Goal: Information Seeking & Learning: Learn about a topic

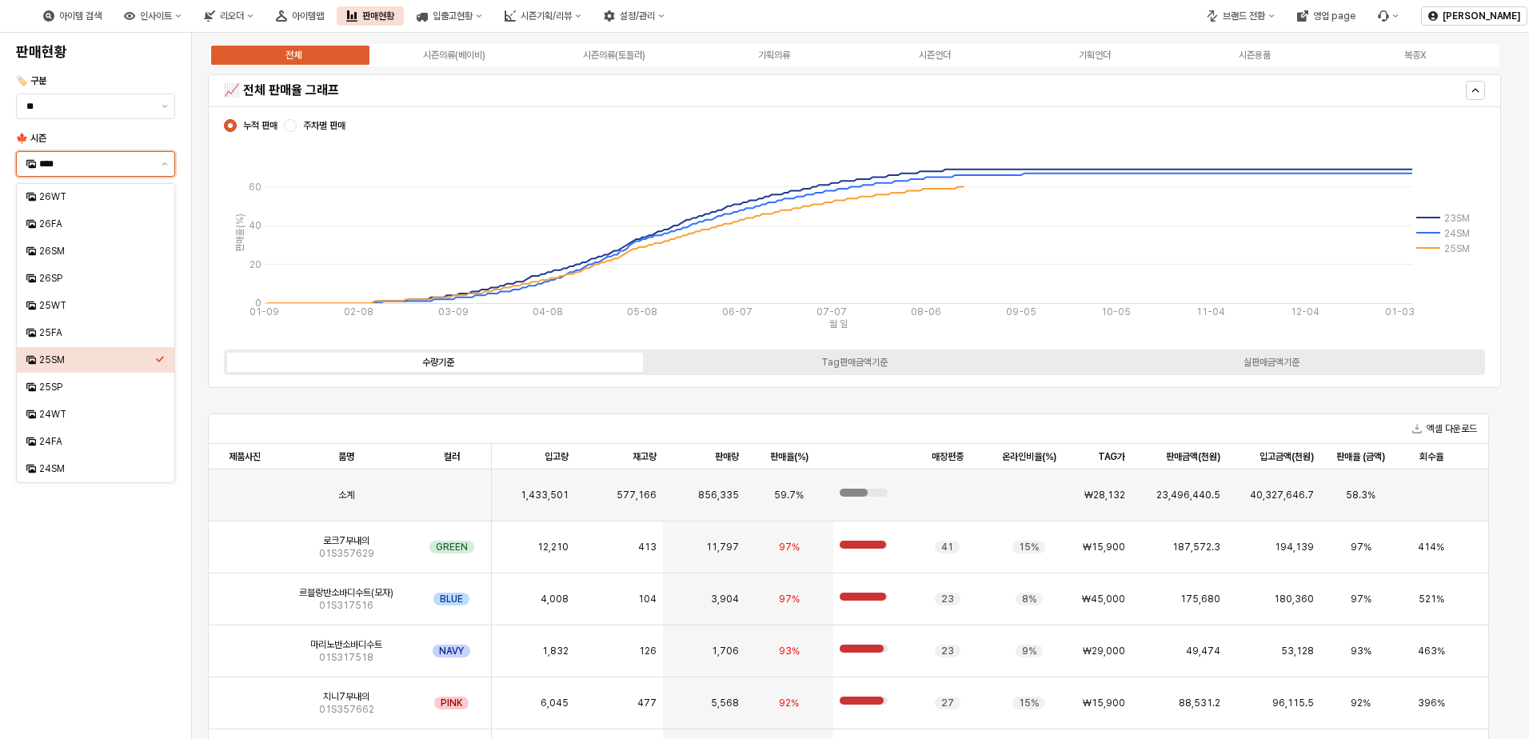
click at [74, 165] on input "****" at bounding box center [95, 164] width 113 height 16
click at [113, 438] on div "24FA" at bounding box center [97, 441] width 116 height 13
type input "****"
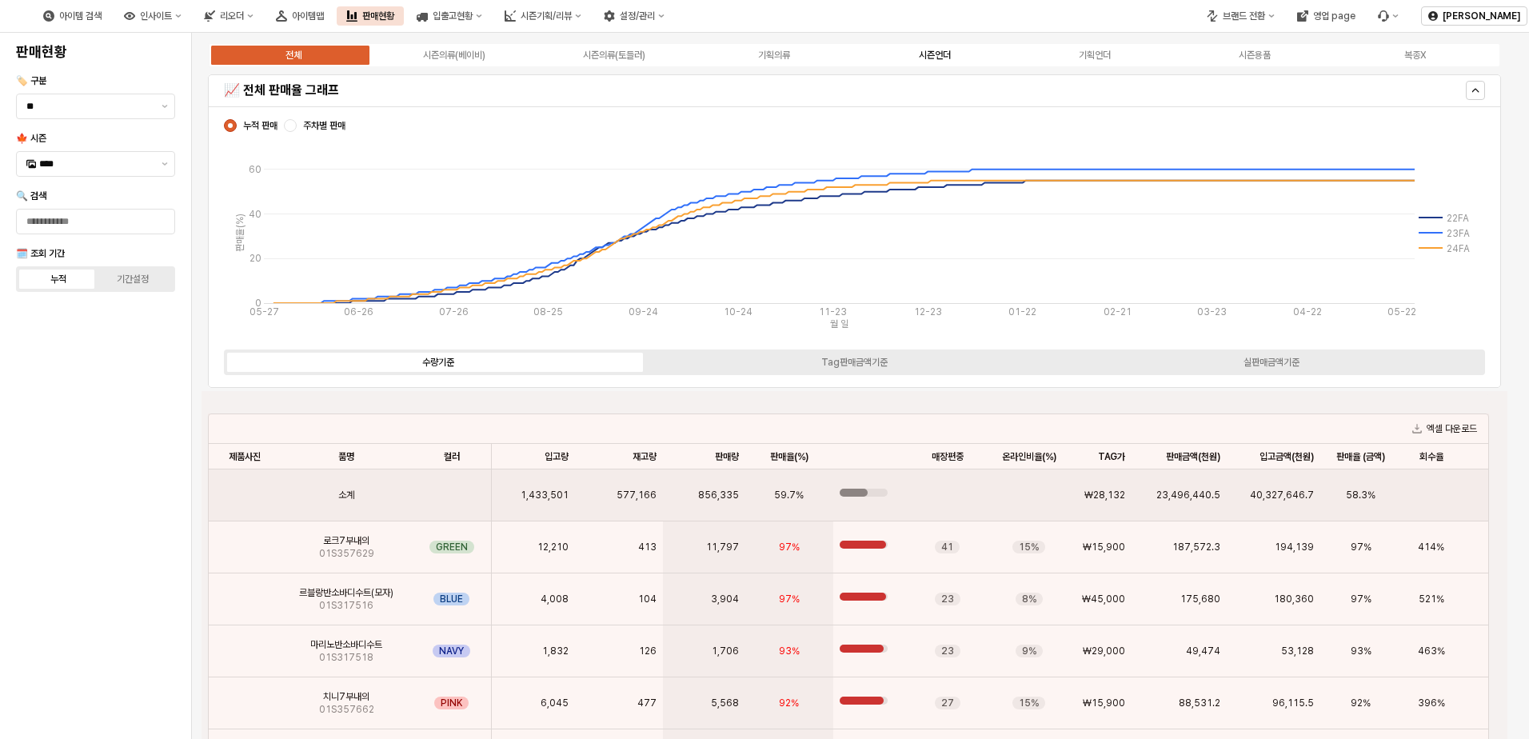
click at [925, 54] on div "시즌언더" at bounding box center [935, 55] width 32 height 11
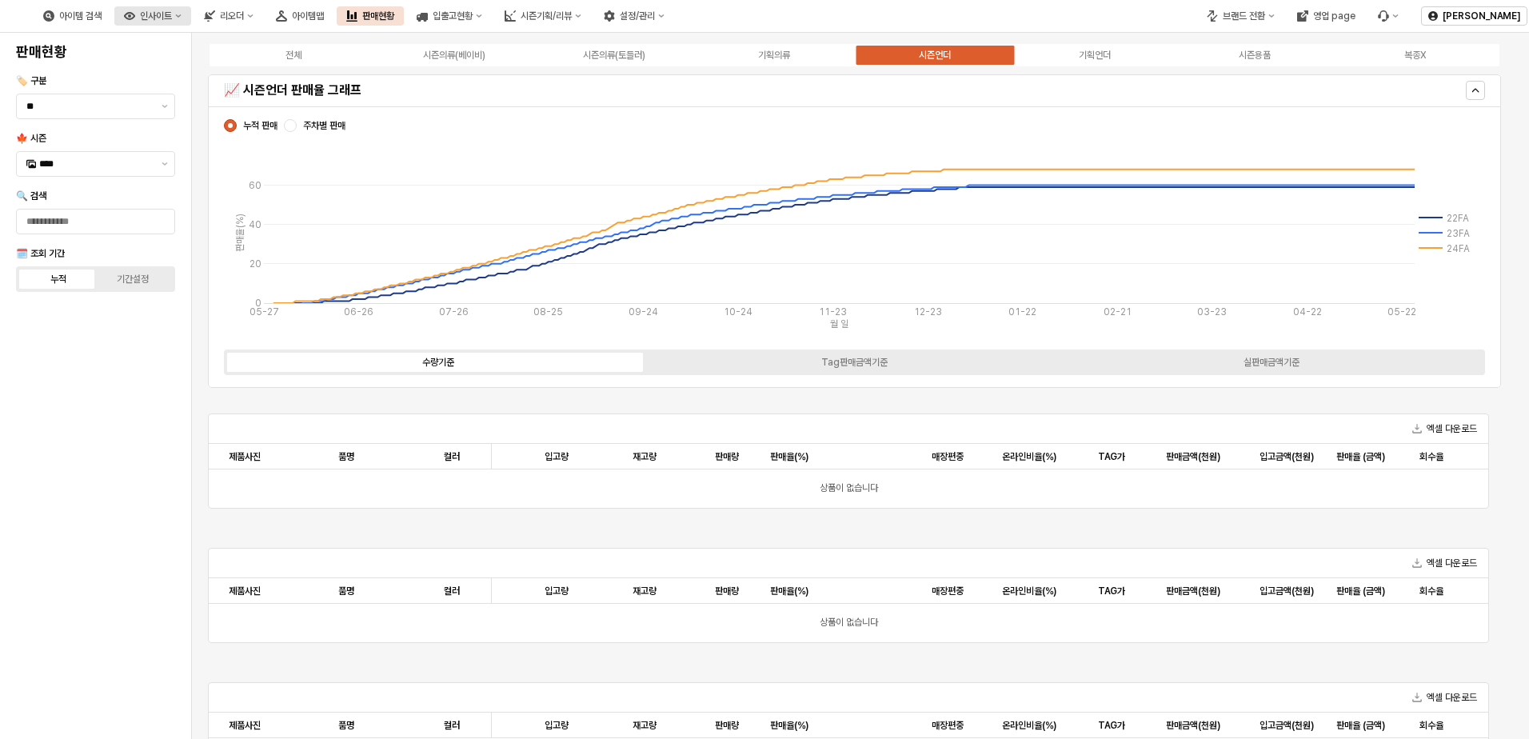
click at [191, 24] on button "인사이트" at bounding box center [152, 15] width 77 height 19
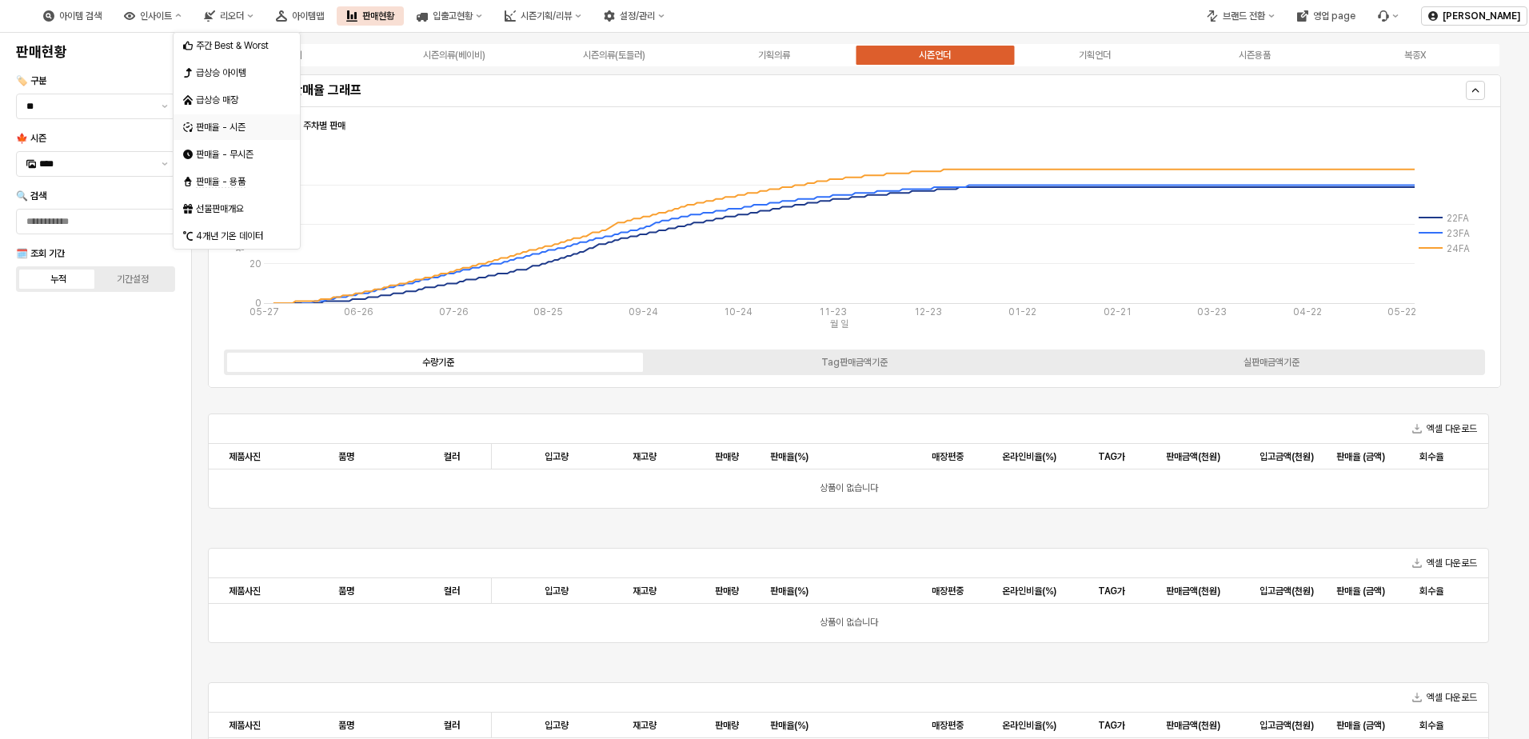
click at [238, 130] on div "판매율 - 시즌" at bounding box center [238, 127] width 85 height 13
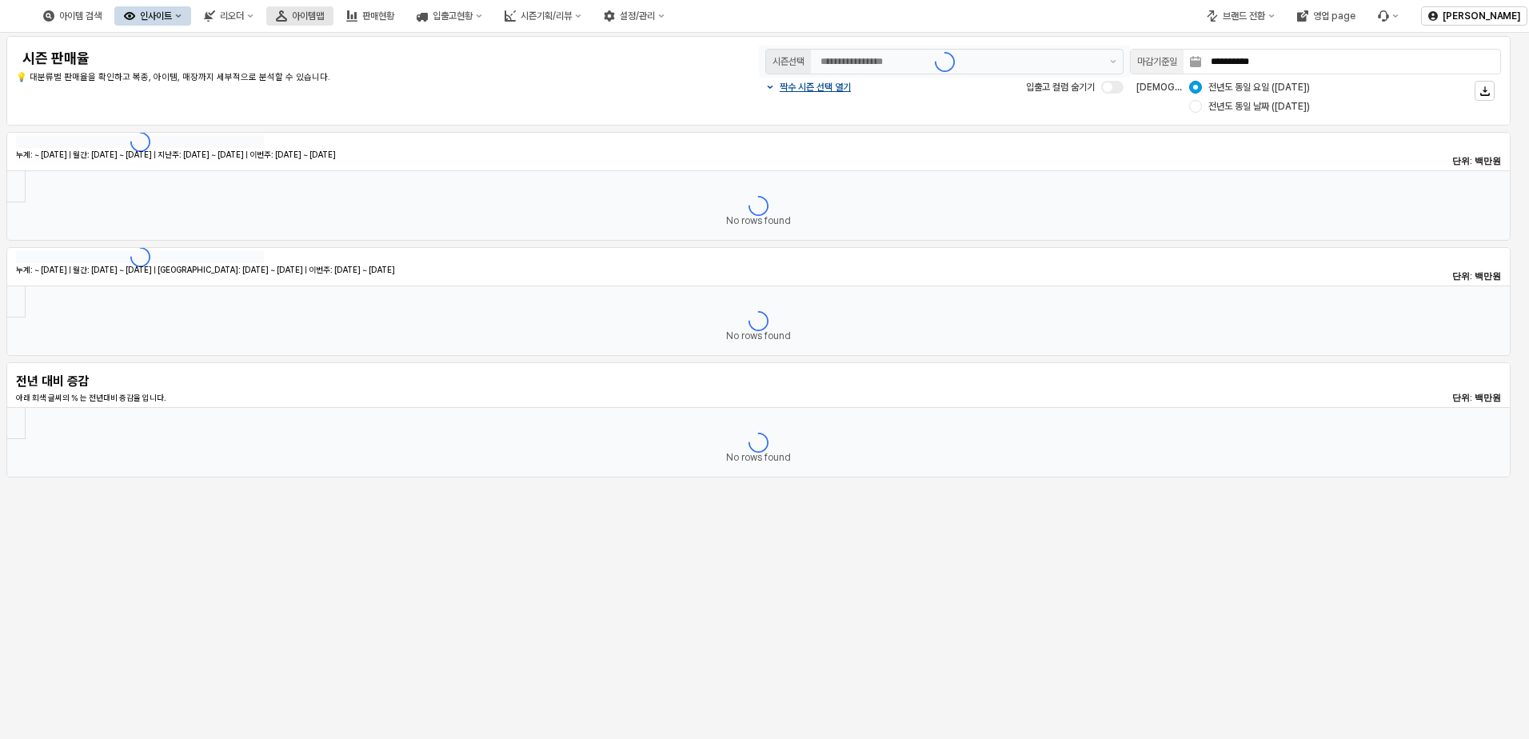
type input "********"
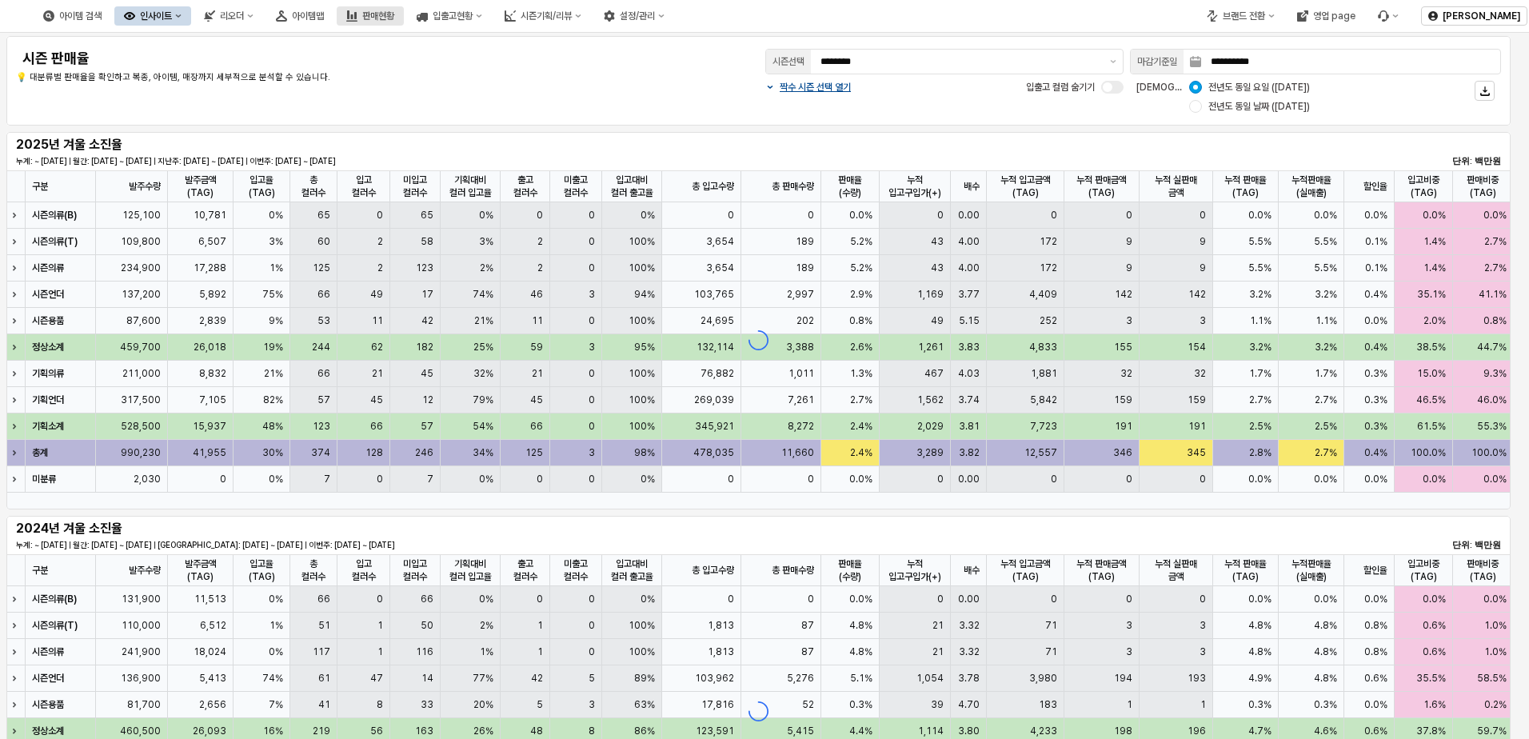
click at [404, 22] on button "판매현황" at bounding box center [370, 15] width 67 height 19
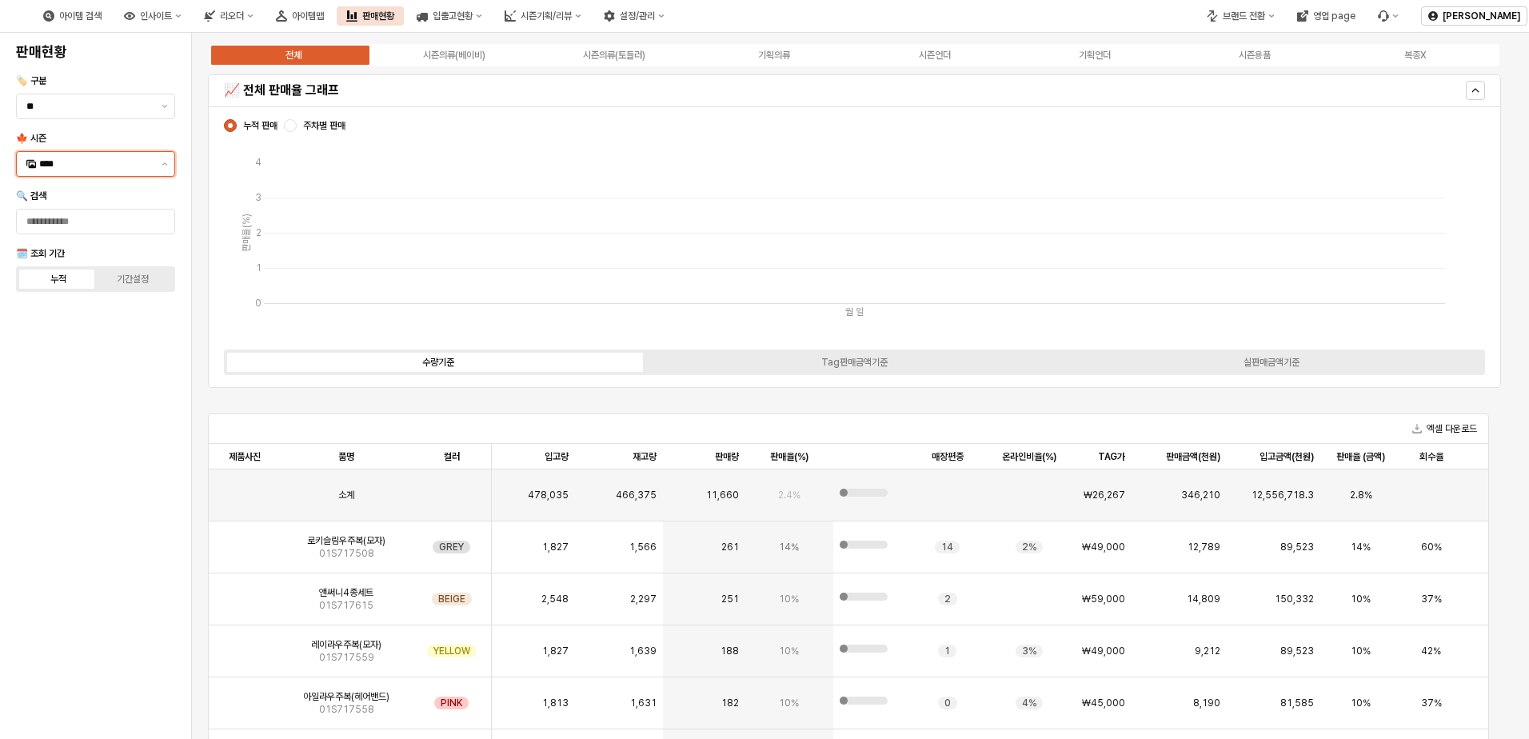
drag, startPoint x: 82, startPoint y: 166, endPoint x: 92, endPoint y: 167, distance: 10.4
click at [82, 166] on input "****" at bounding box center [95, 164] width 113 height 16
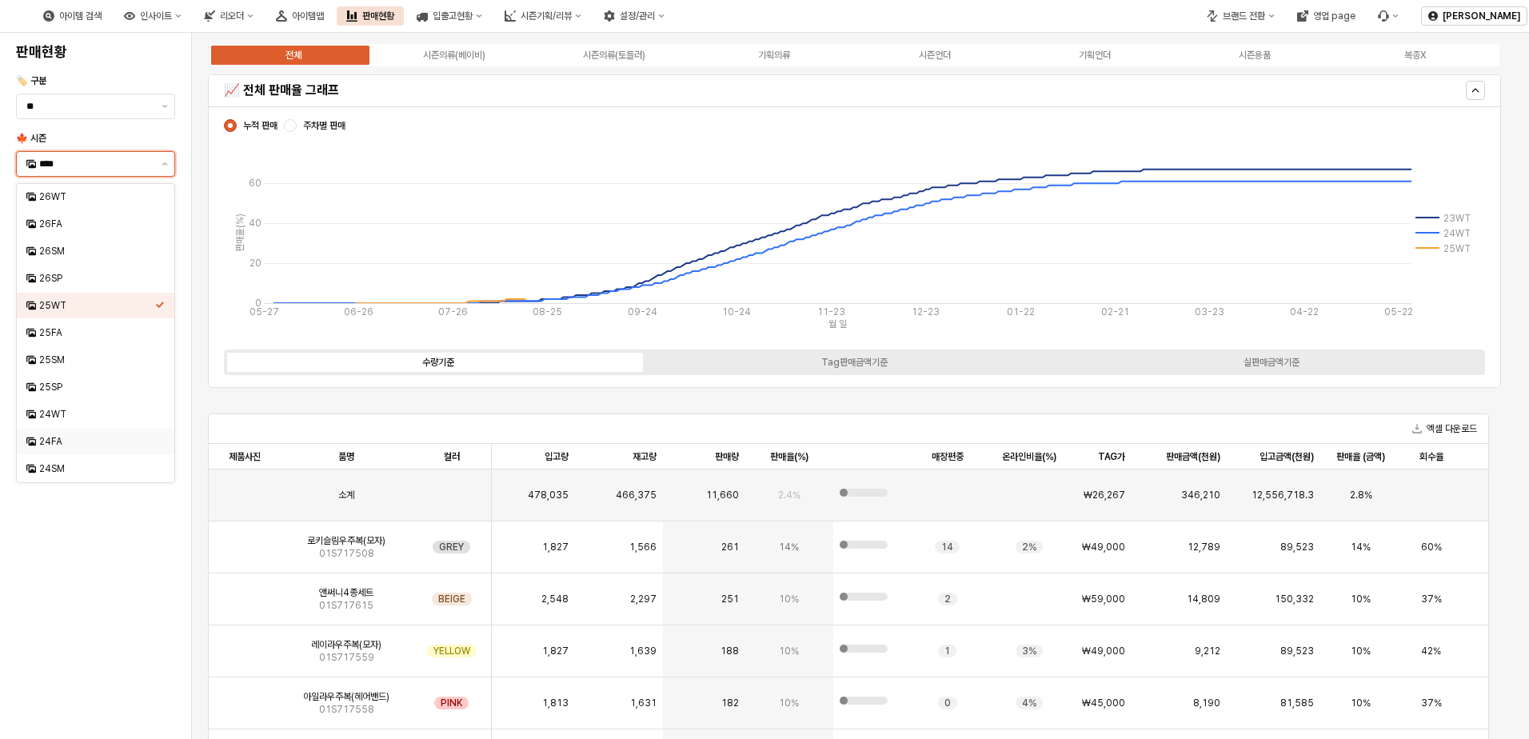
click at [71, 439] on div "24FA" at bounding box center [97, 441] width 116 height 13
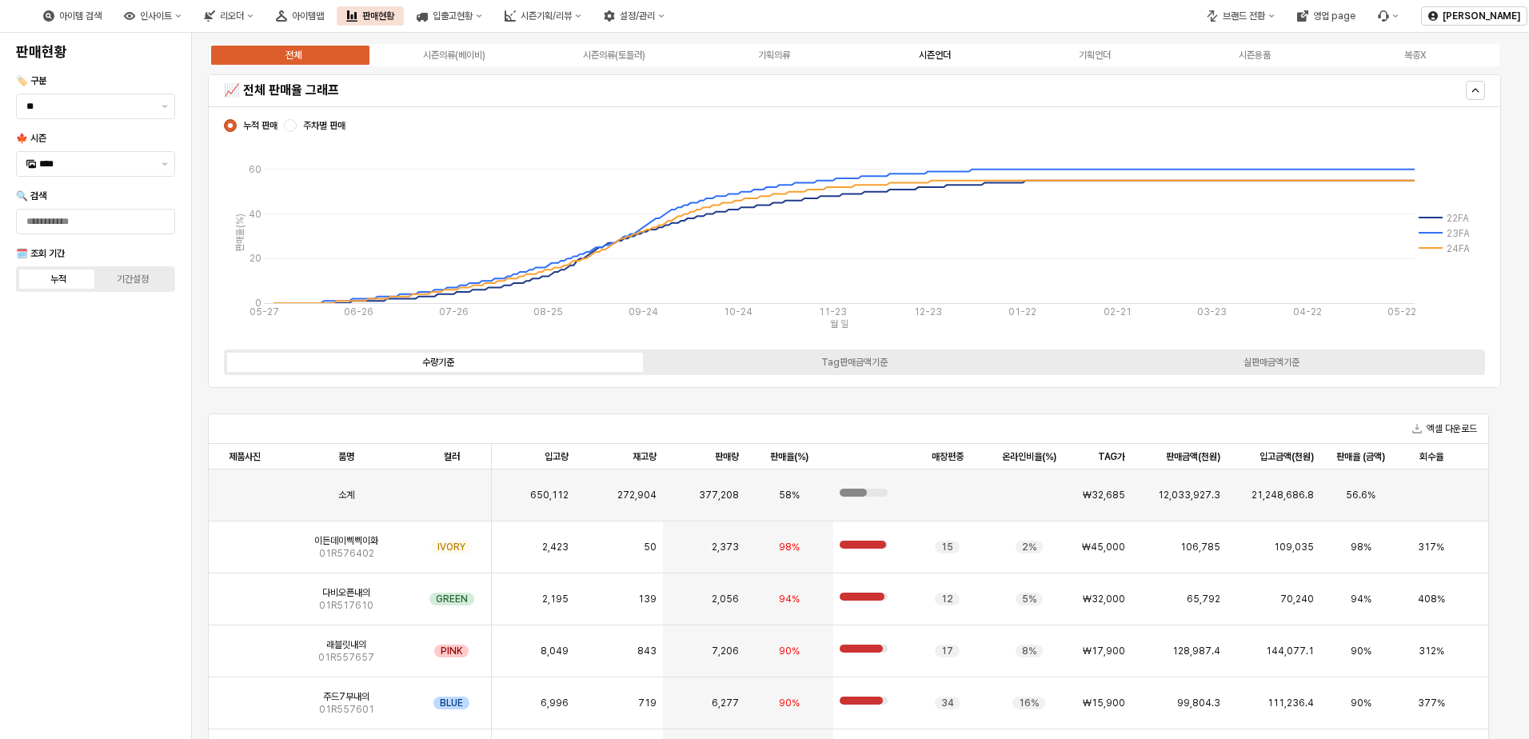
click at [950, 53] on div "시즌언더" at bounding box center [935, 55] width 32 height 11
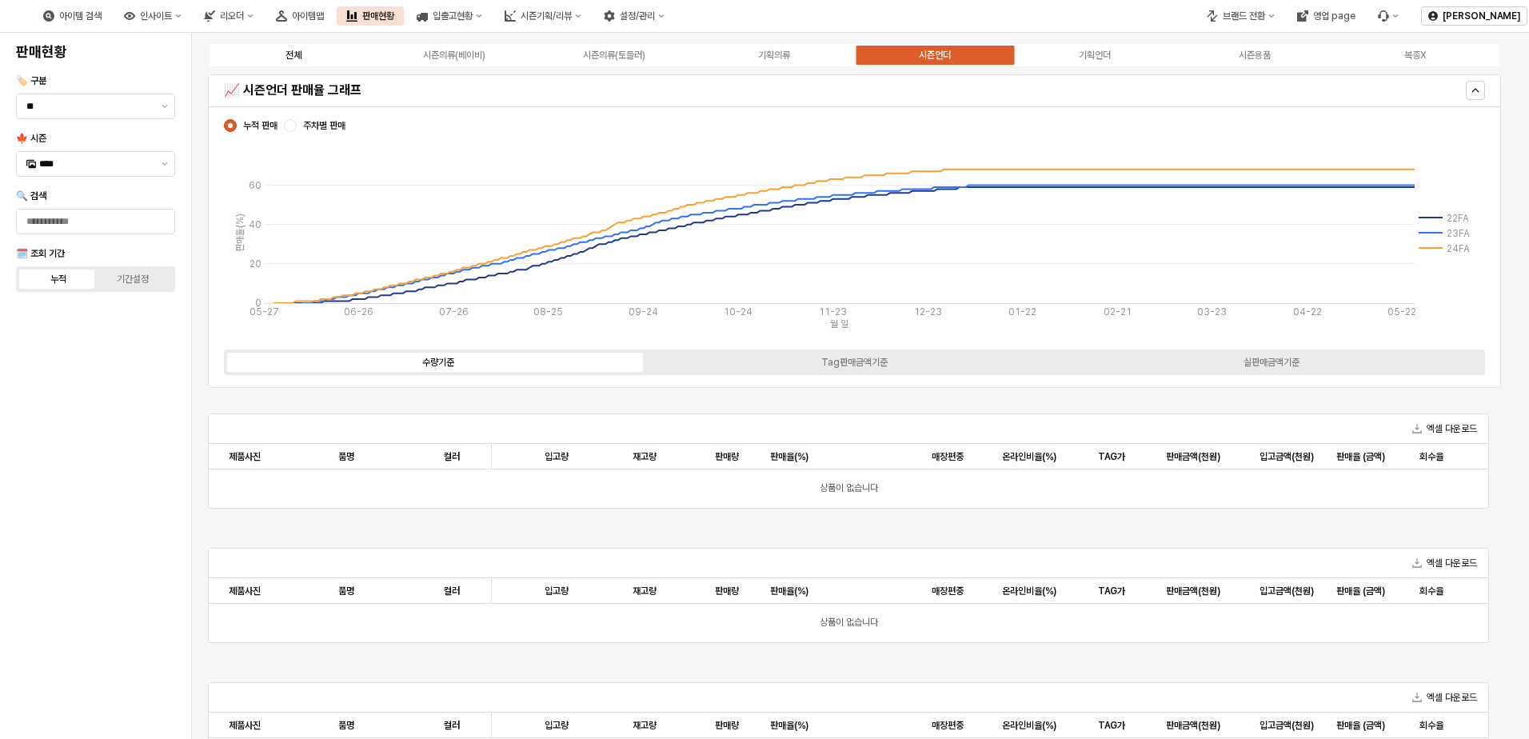
click at [317, 56] on label "전체" at bounding box center [294, 55] width 160 height 14
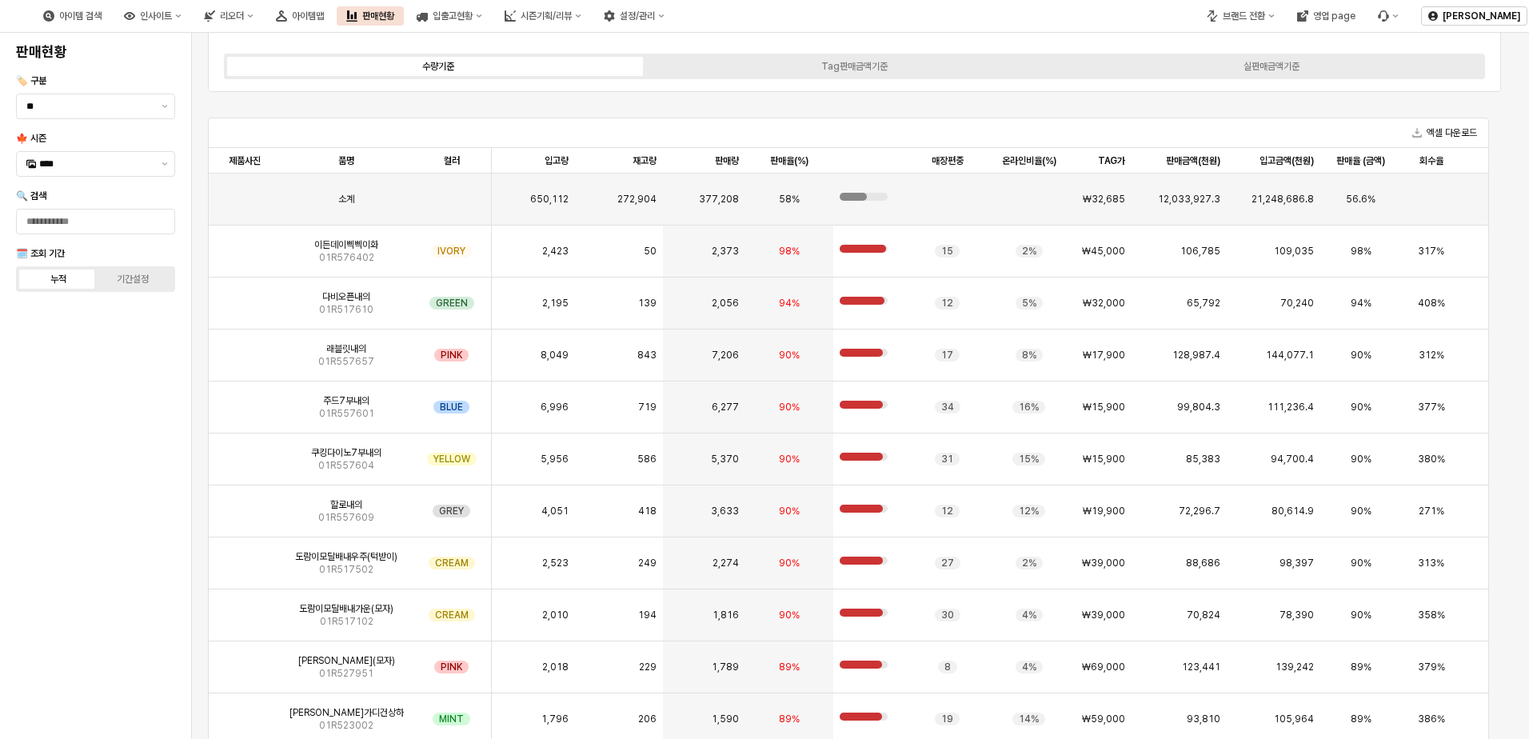
scroll to position [292, 0]
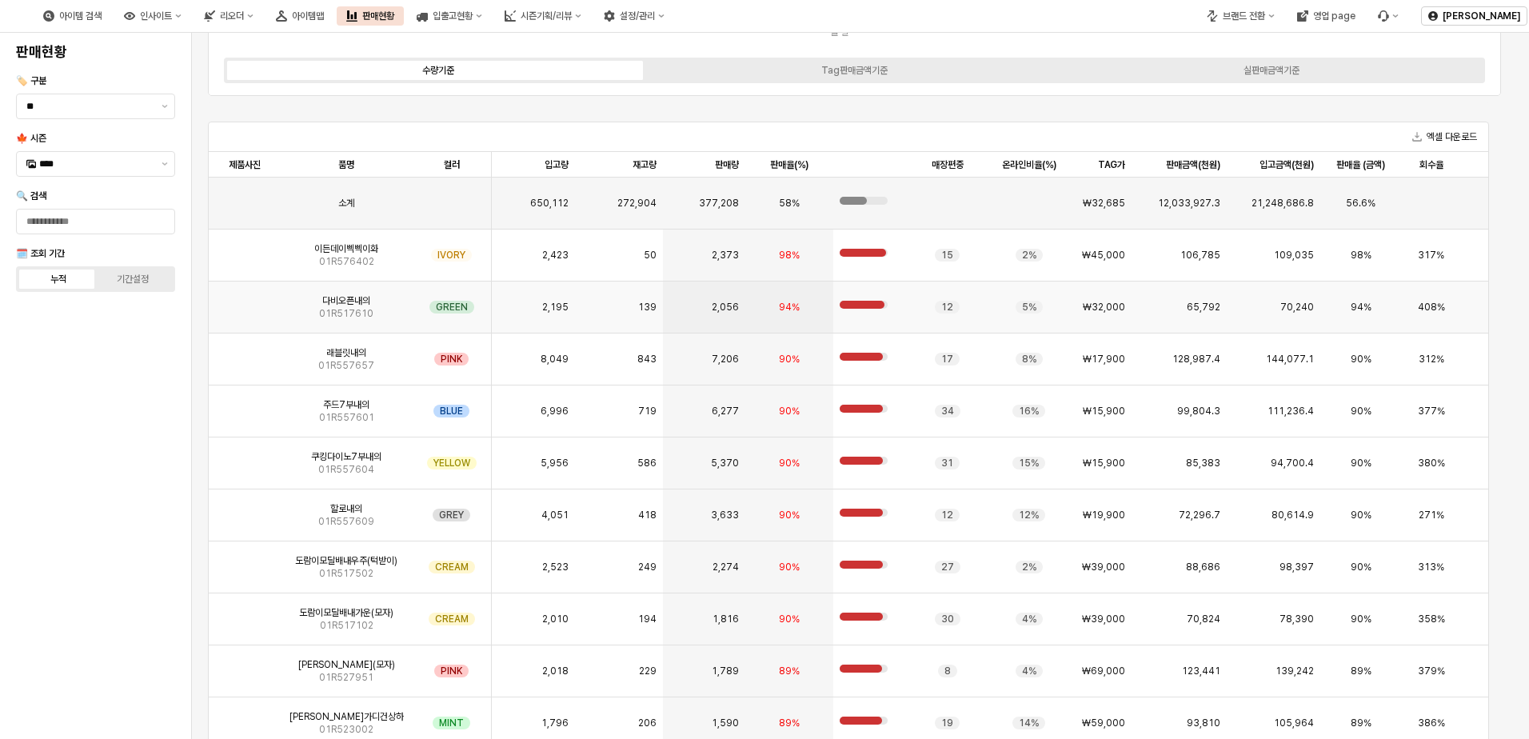
click at [245, 301] on img "App Frame" at bounding box center [245, 301] width 0 height 0
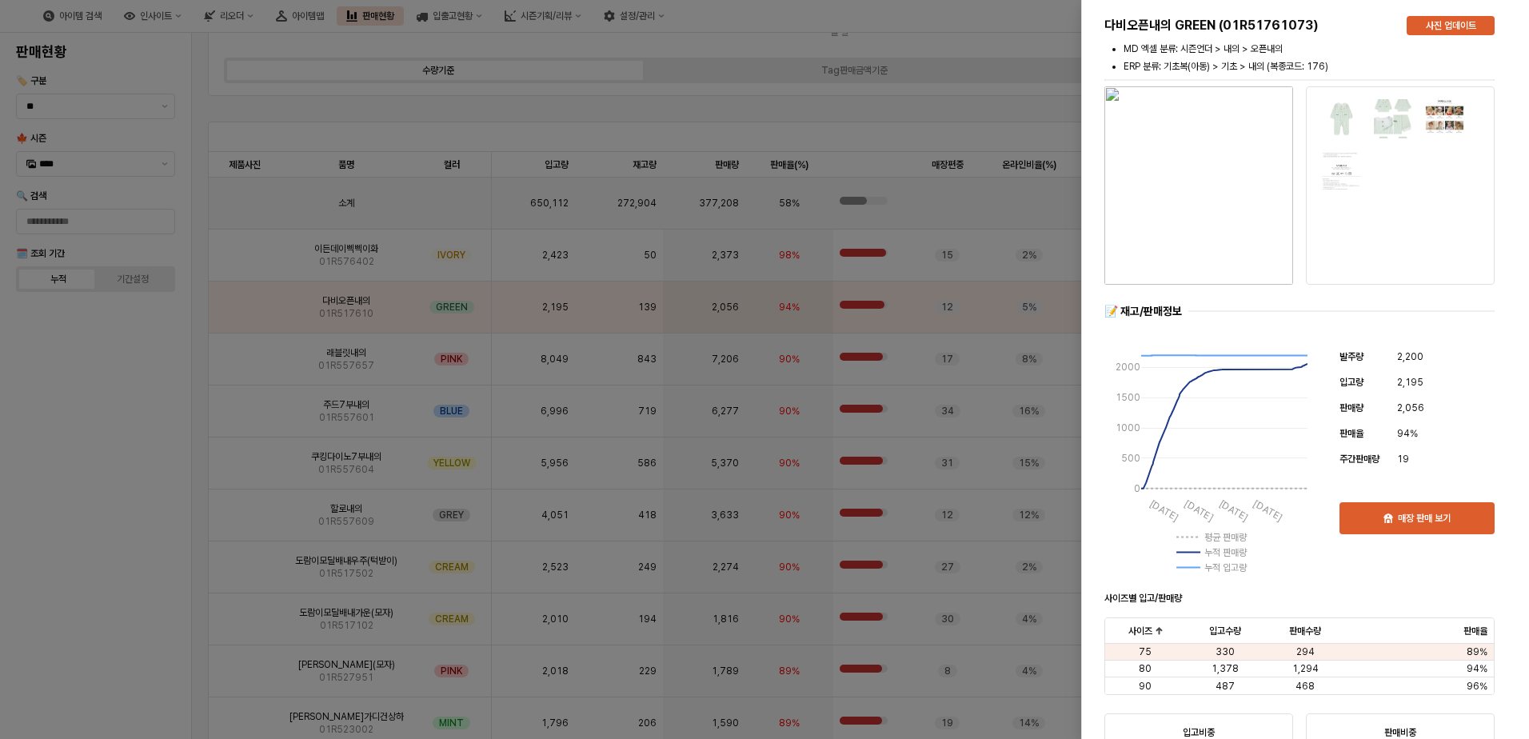
click at [104, 440] on div at bounding box center [764, 369] width 1529 height 739
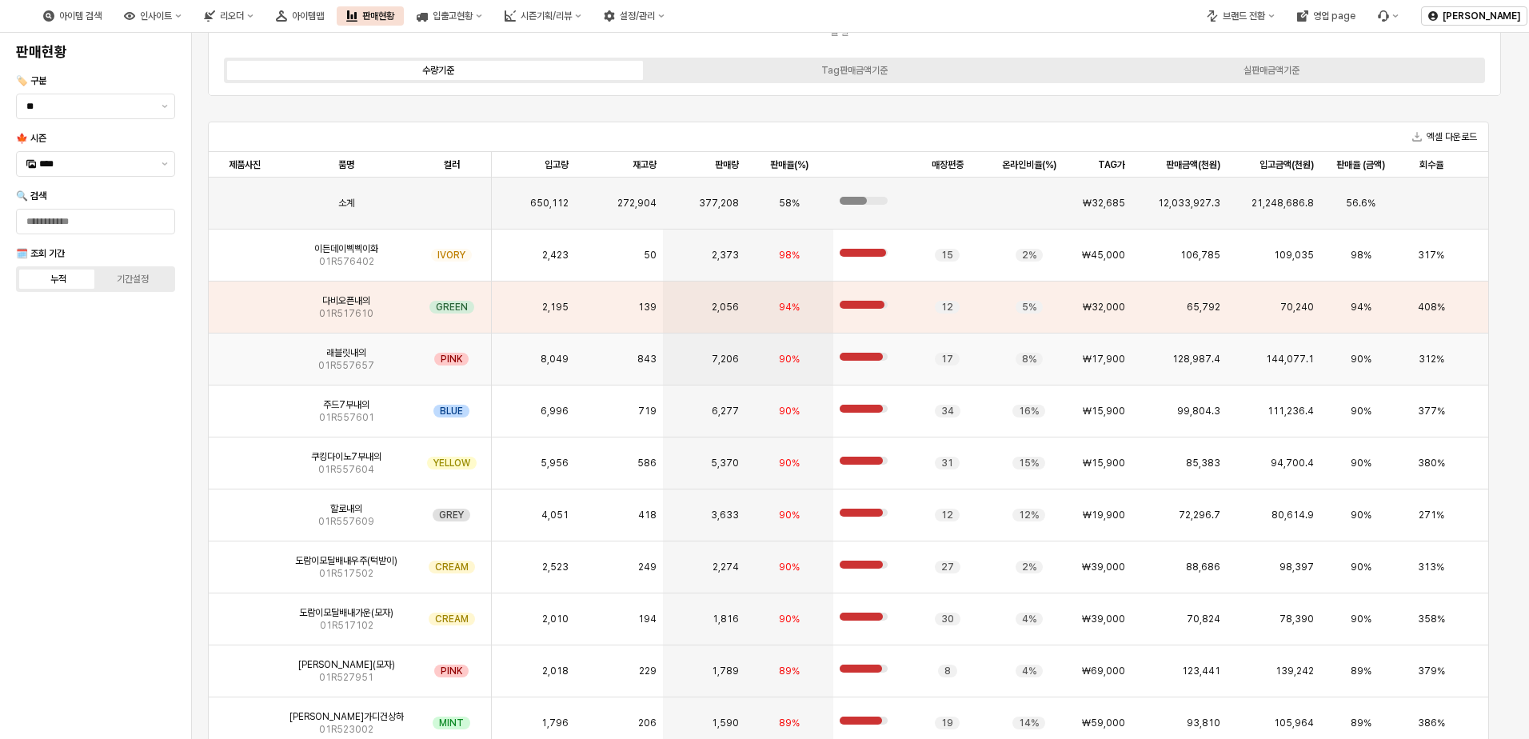
click at [245, 353] on img "App Frame" at bounding box center [245, 353] width 0 height 0
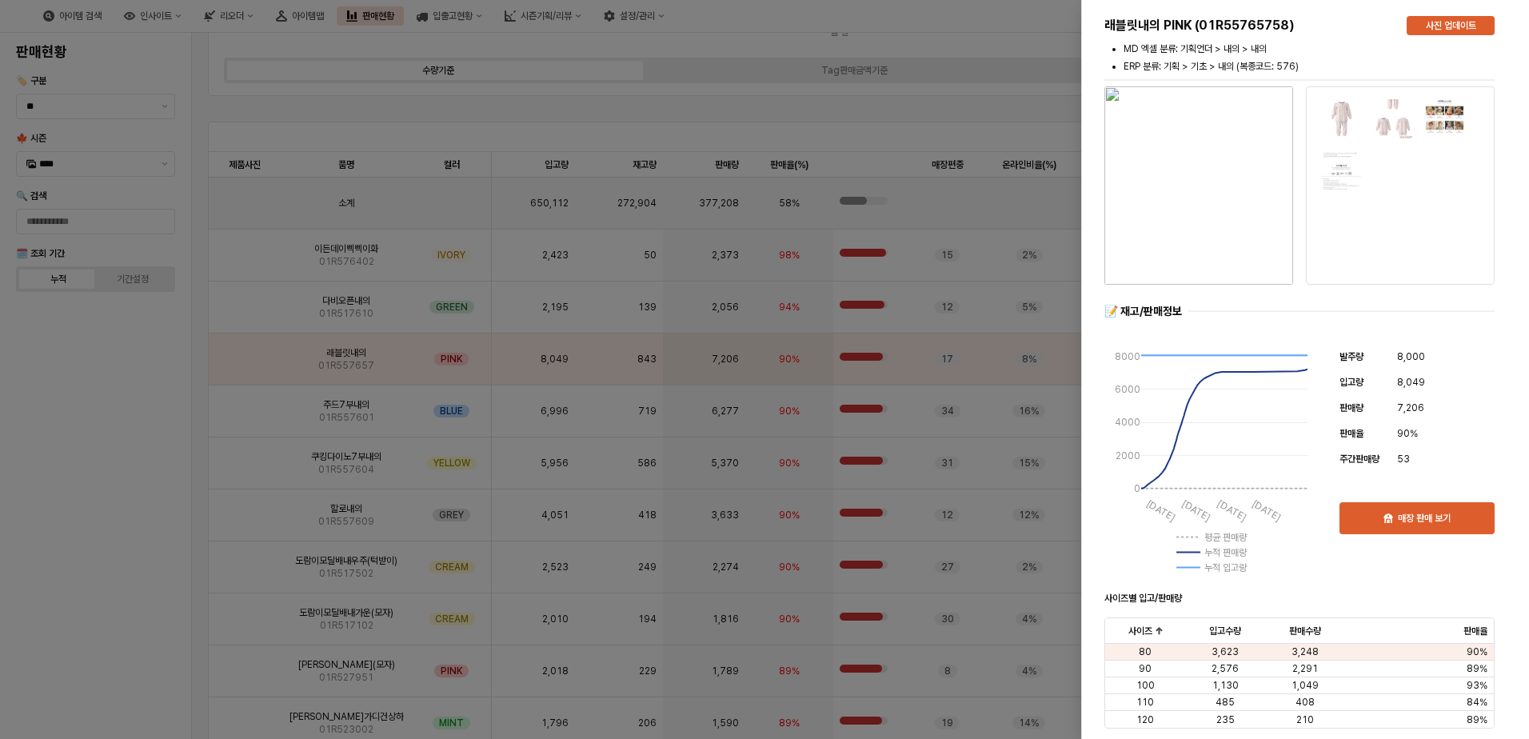
click at [1220, 183] on img "button" at bounding box center [1199, 185] width 189 height 198
drag, startPoint x: 922, startPoint y: 399, endPoint x: 948, endPoint y: 396, distance: 25.8
click at [923, 398] on div at bounding box center [764, 369] width 1529 height 739
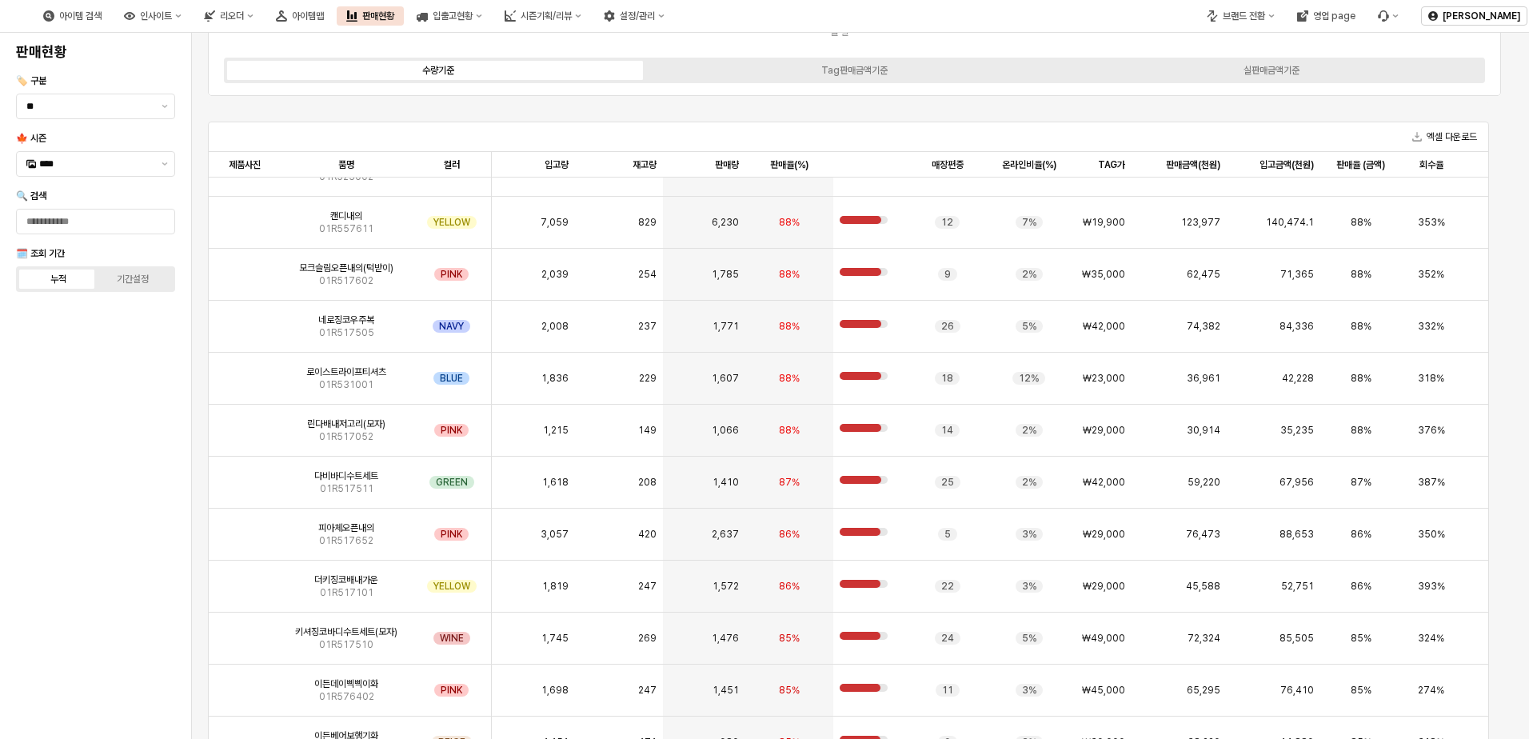
scroll to position [567, 0]
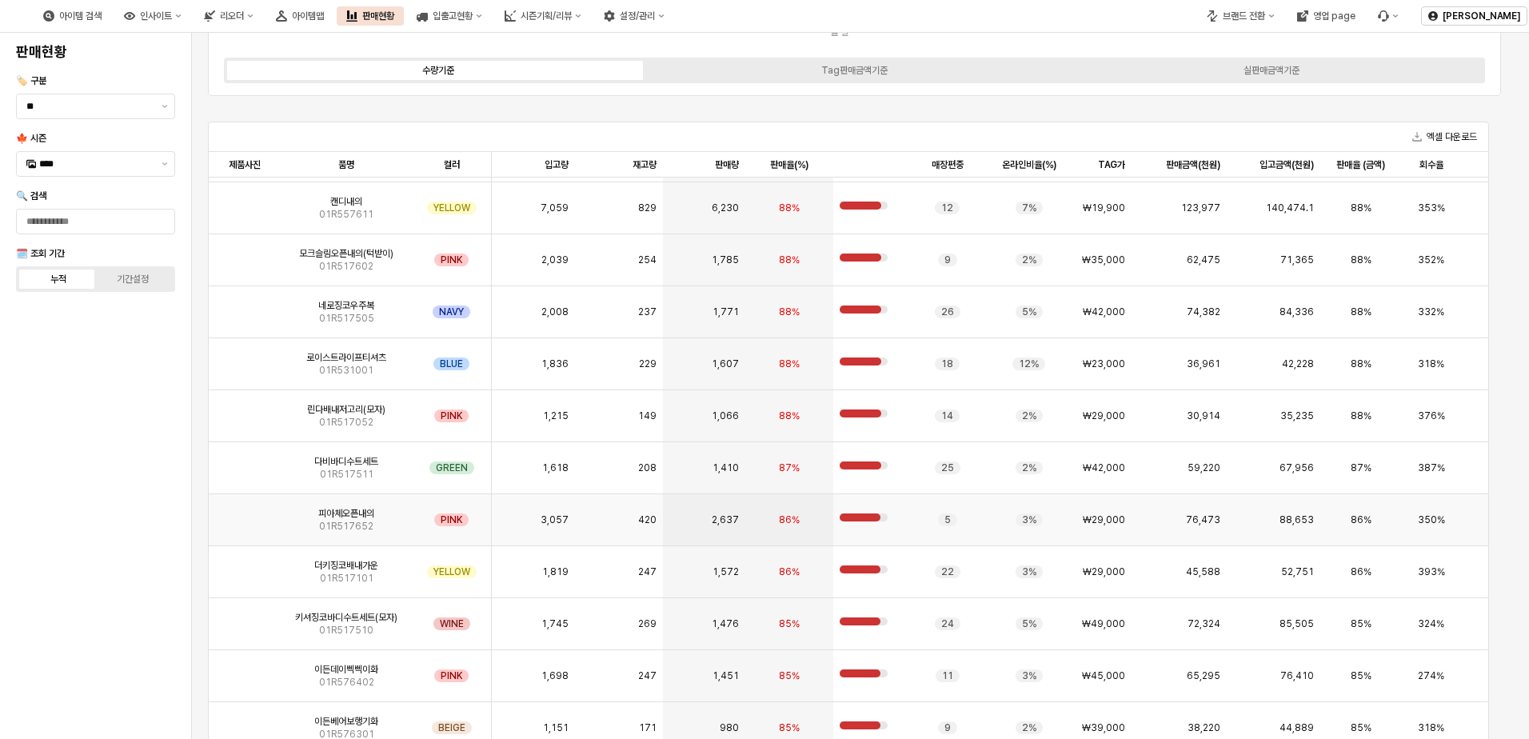
click at [366, 524] on span "01R517652" at bounding box center [346, 526] width 54 height 13
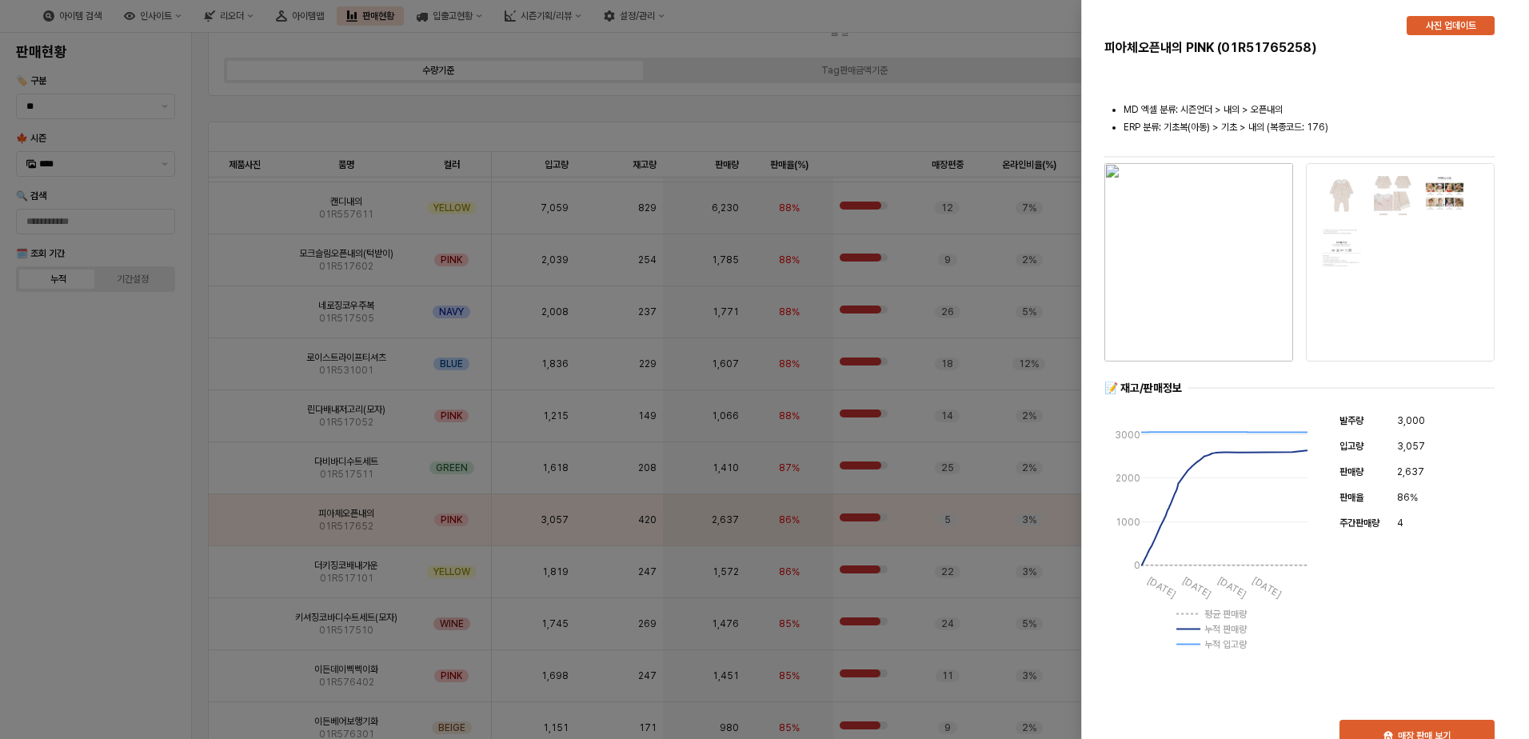
click at [122, 490] on div at bounding box center [764, 369] width 1529 height 739
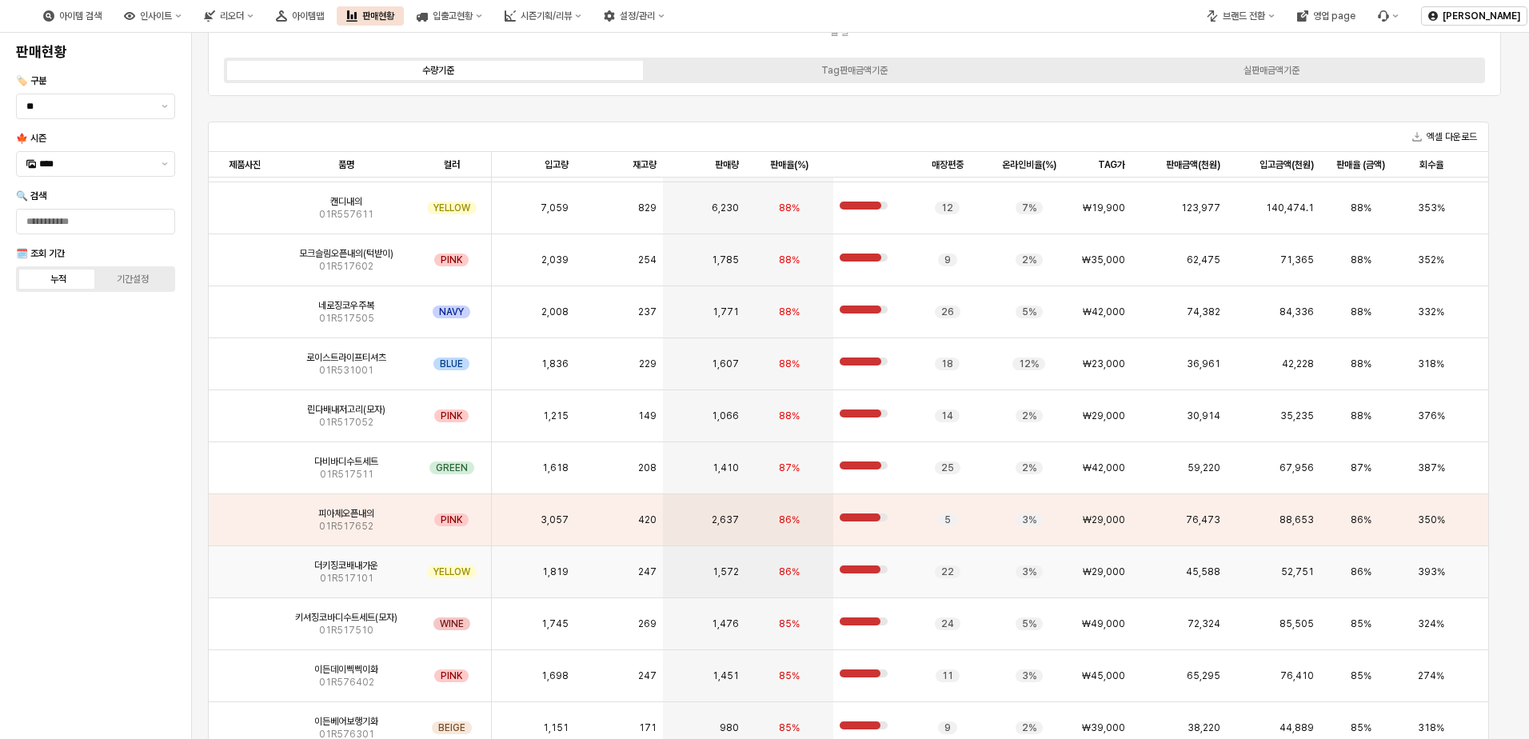
click at [245, 566] on img "App Frame" at bounding box center [245, 566] width 0 height 0
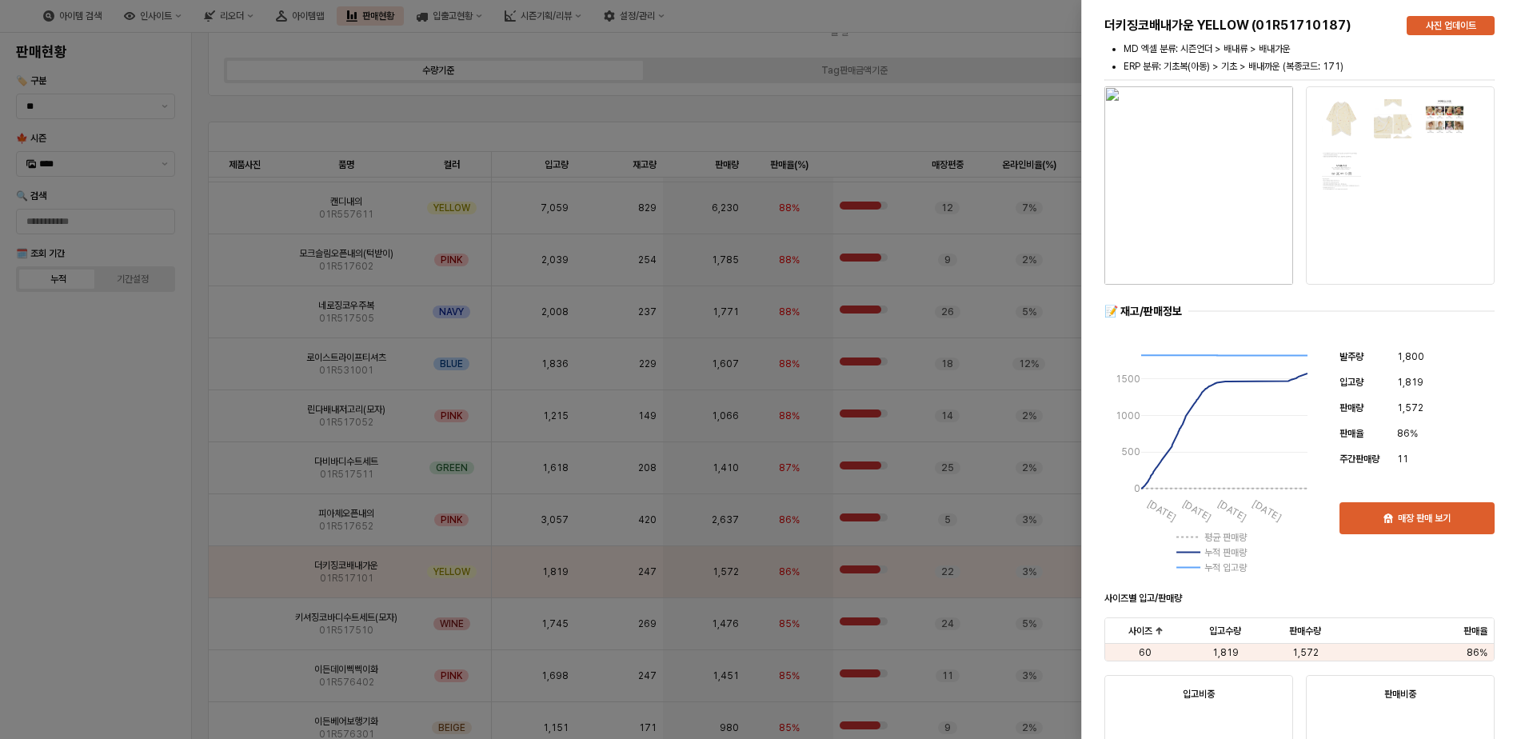
click at [68, 588] on div at bounding box center [764, 369] width 1529 height 739
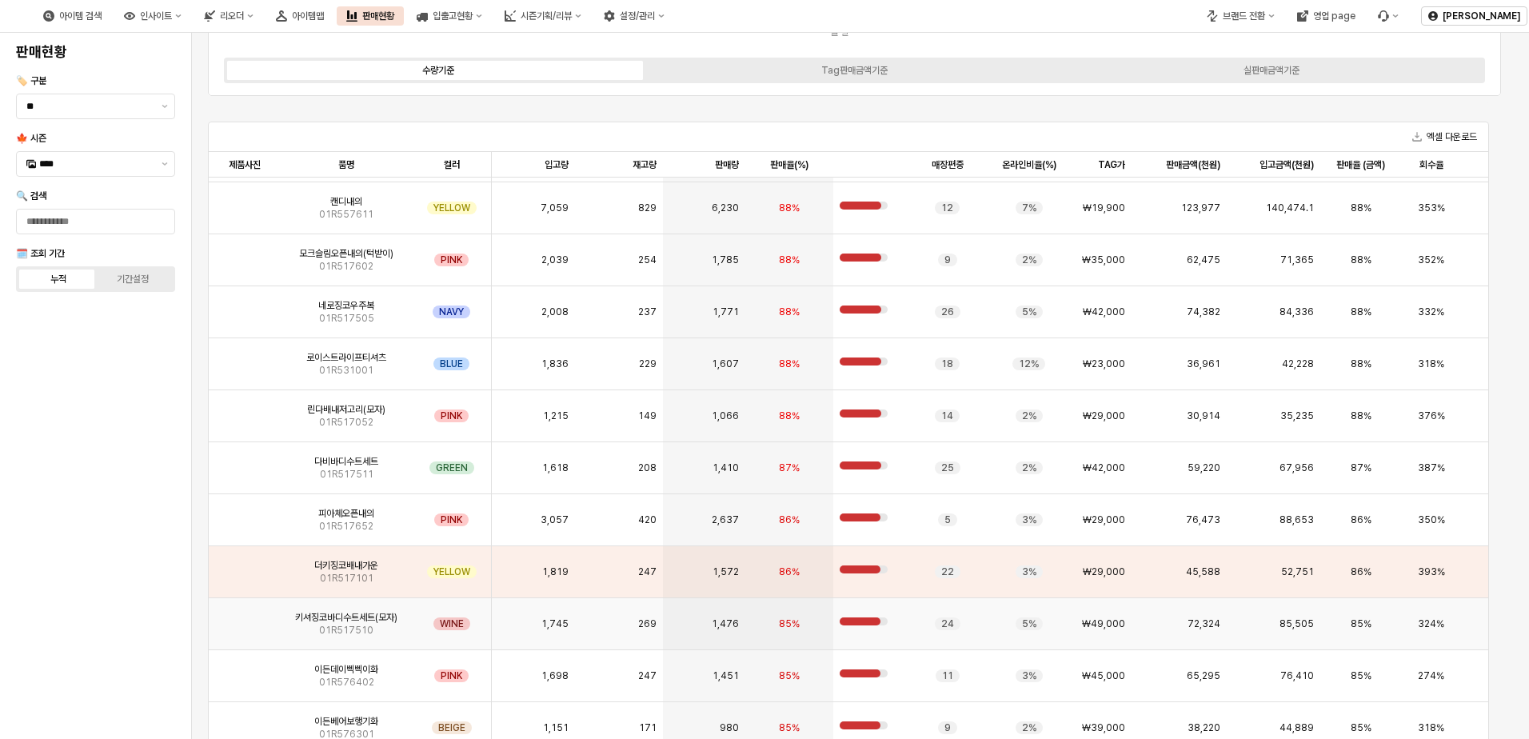
click at [245, 618] on img "App Frame" at bounding box center [245, 618] width 0 height 0
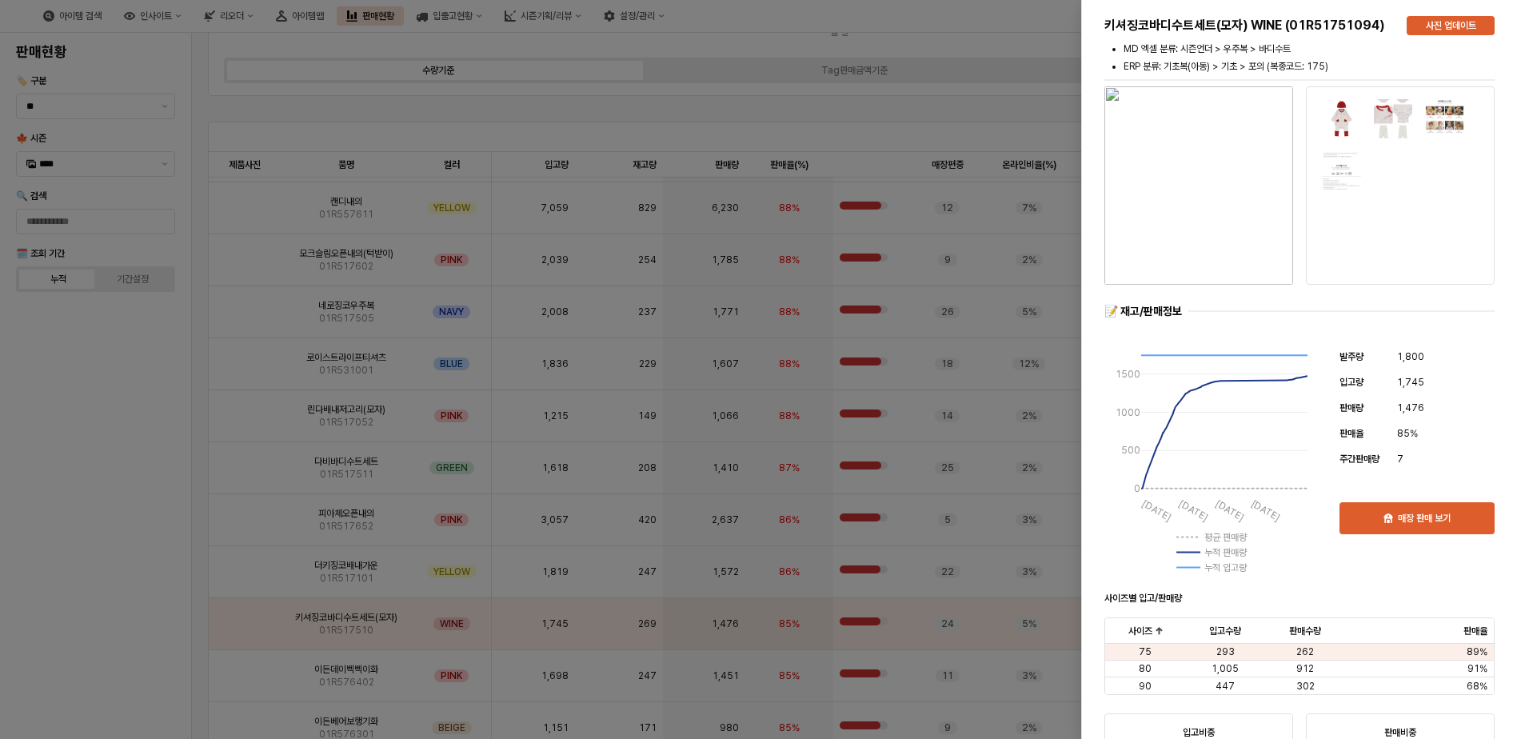
click at [35, 596] on div at bounding box center [764, 369] width 1529 height 739
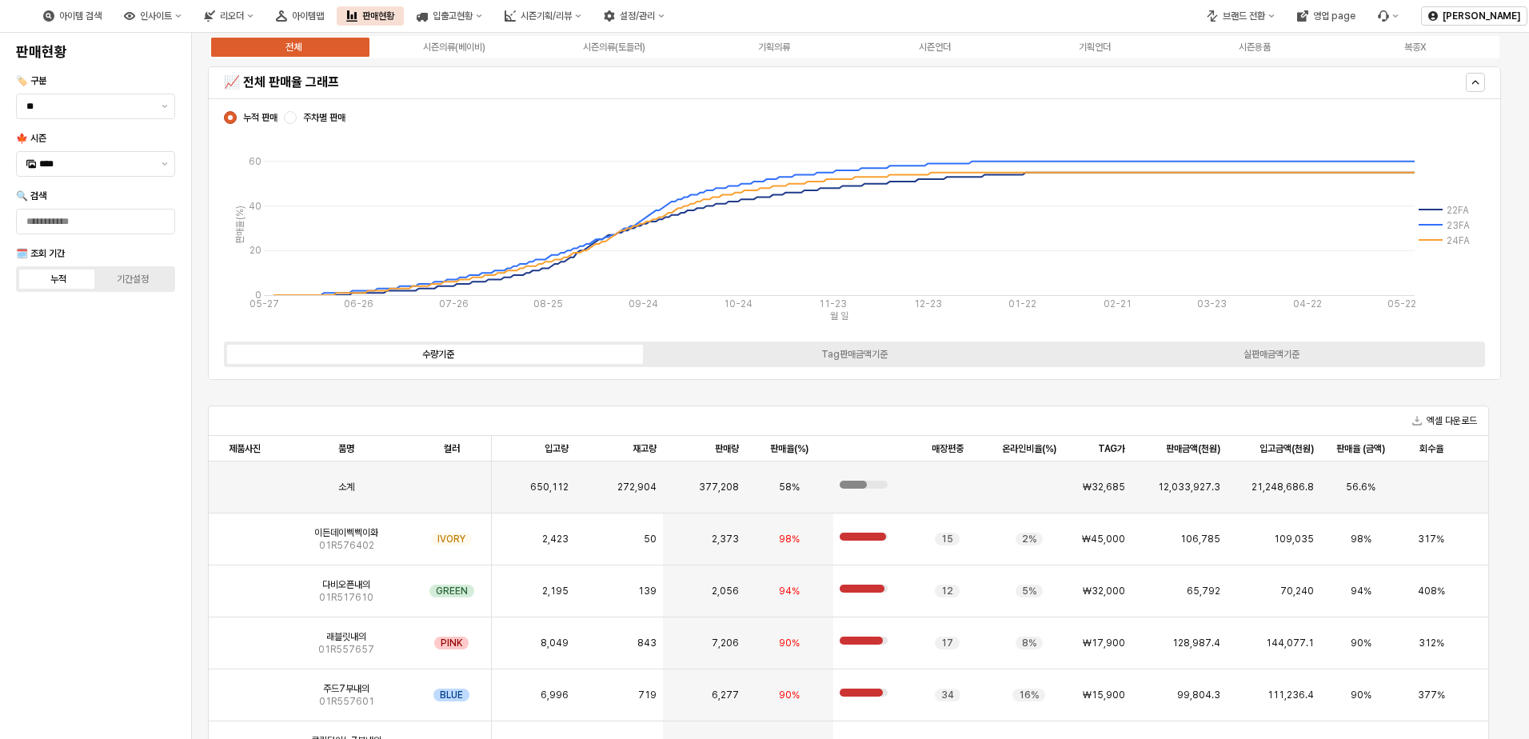
scroll to position [4, 0]
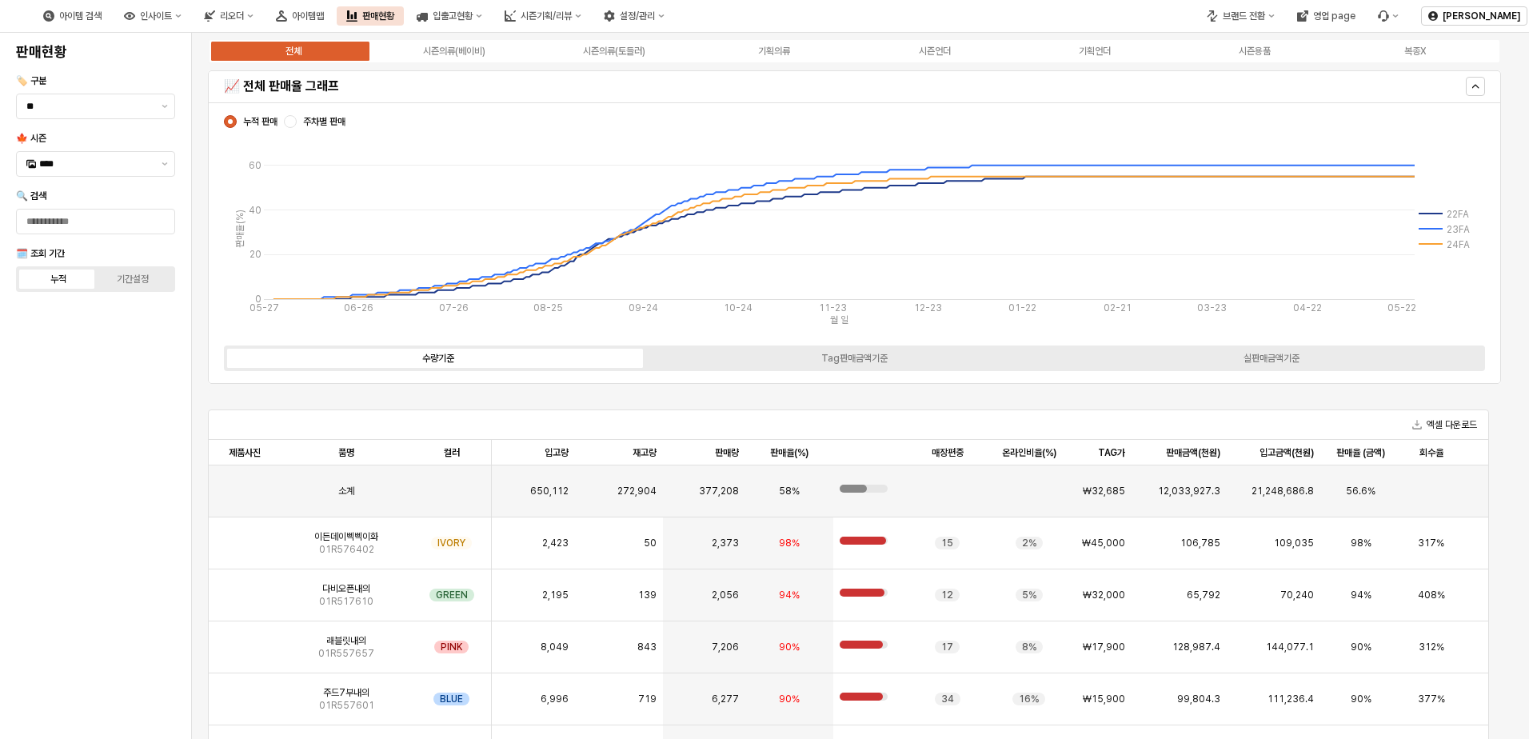
click at [949, 58] on div "전체 시즌의류(베이비) 시즌의류(토들러) 기획의류 시즌언더 기획언더 시즌용품 복종X" at bounding box center [854, 51] width 1293 height 26
click at [941, 50] on div "시즌언더" at bounding box center [935, 51] width 32 height 11
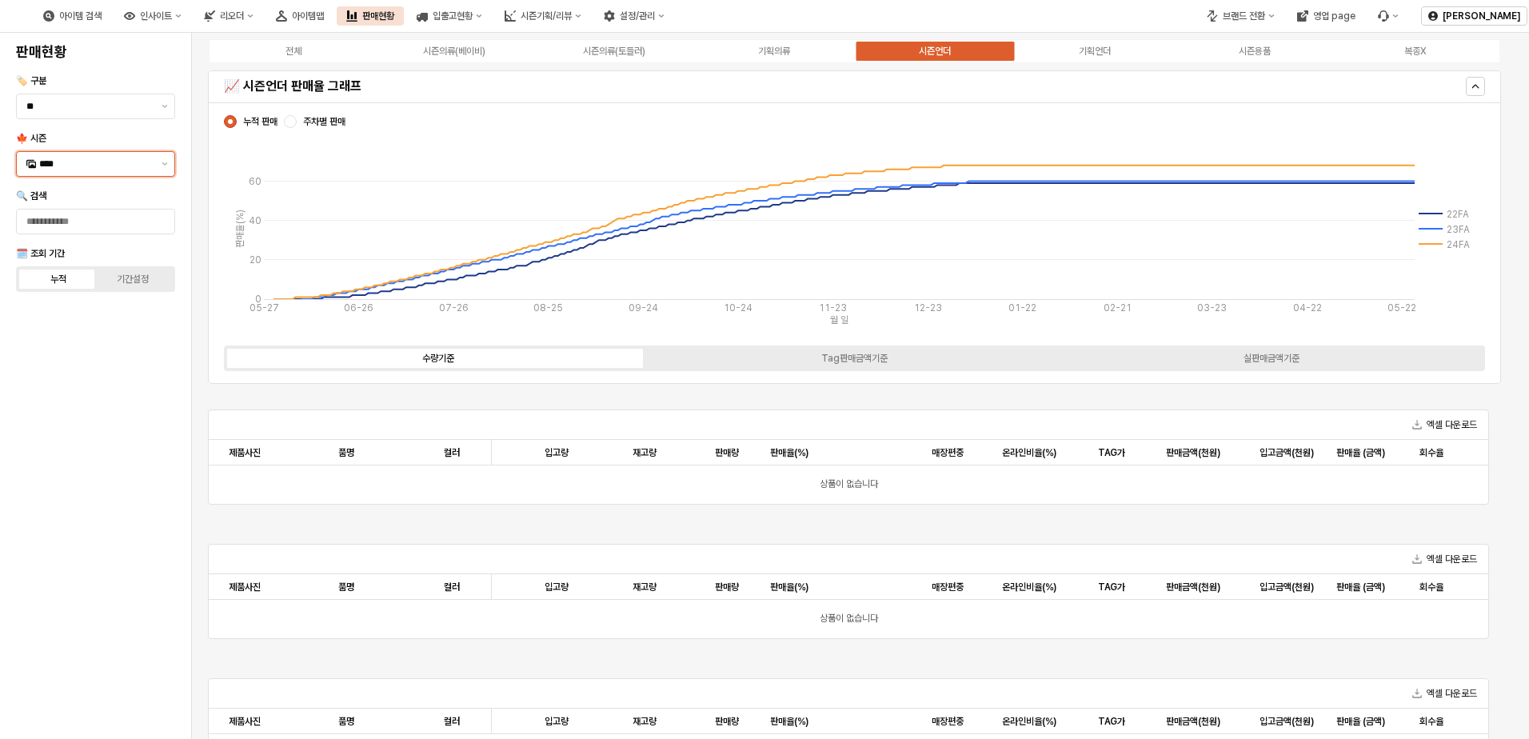
click at [70, 157] on input "****" at bounding box center [95, 164] width 113 height 16
click at [80, 338] on div "25FA" at bounding box center [97, 332] width 116 height 13
type input "****"
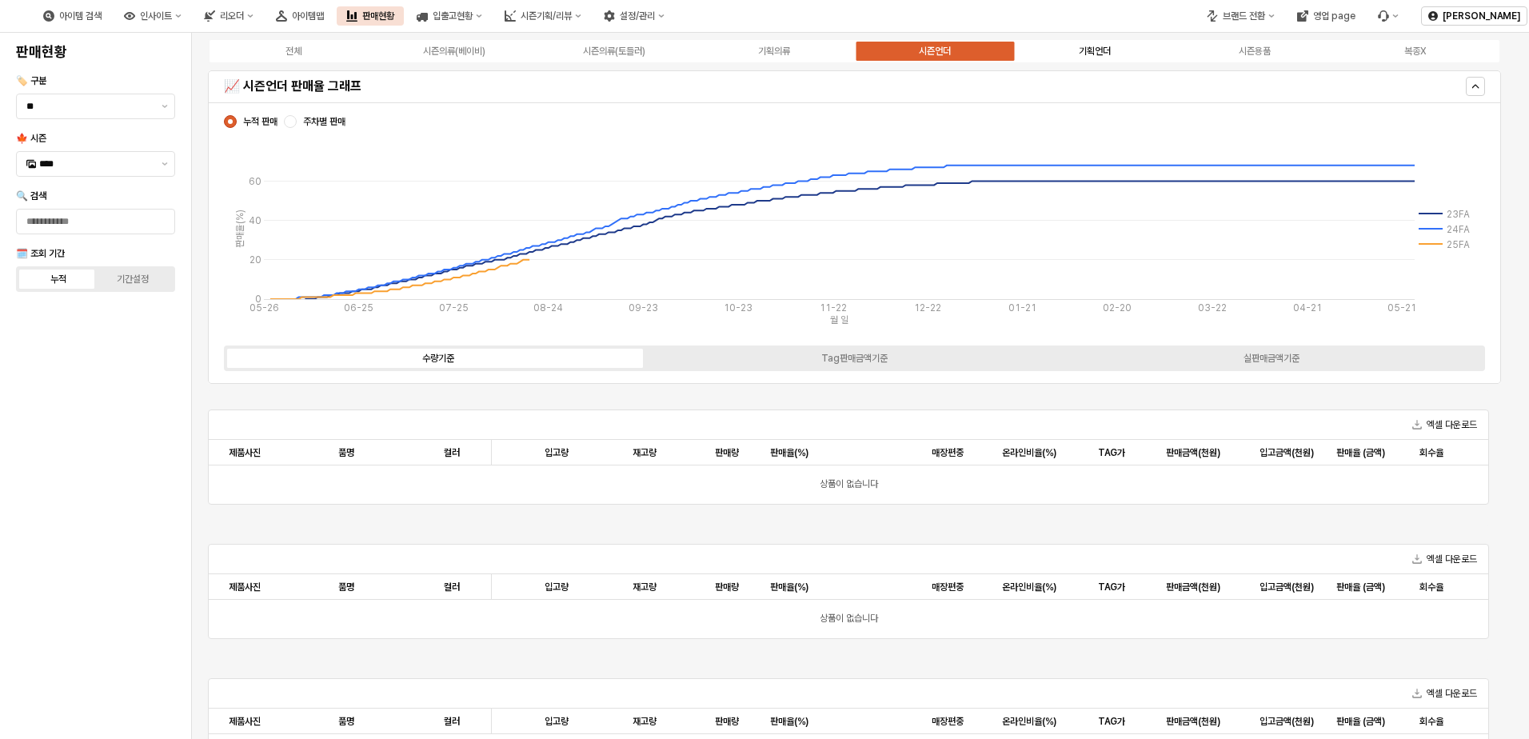
click at [1129, 50] on label "기획언더" at bounding box center [1095, 51] width 160 height 14
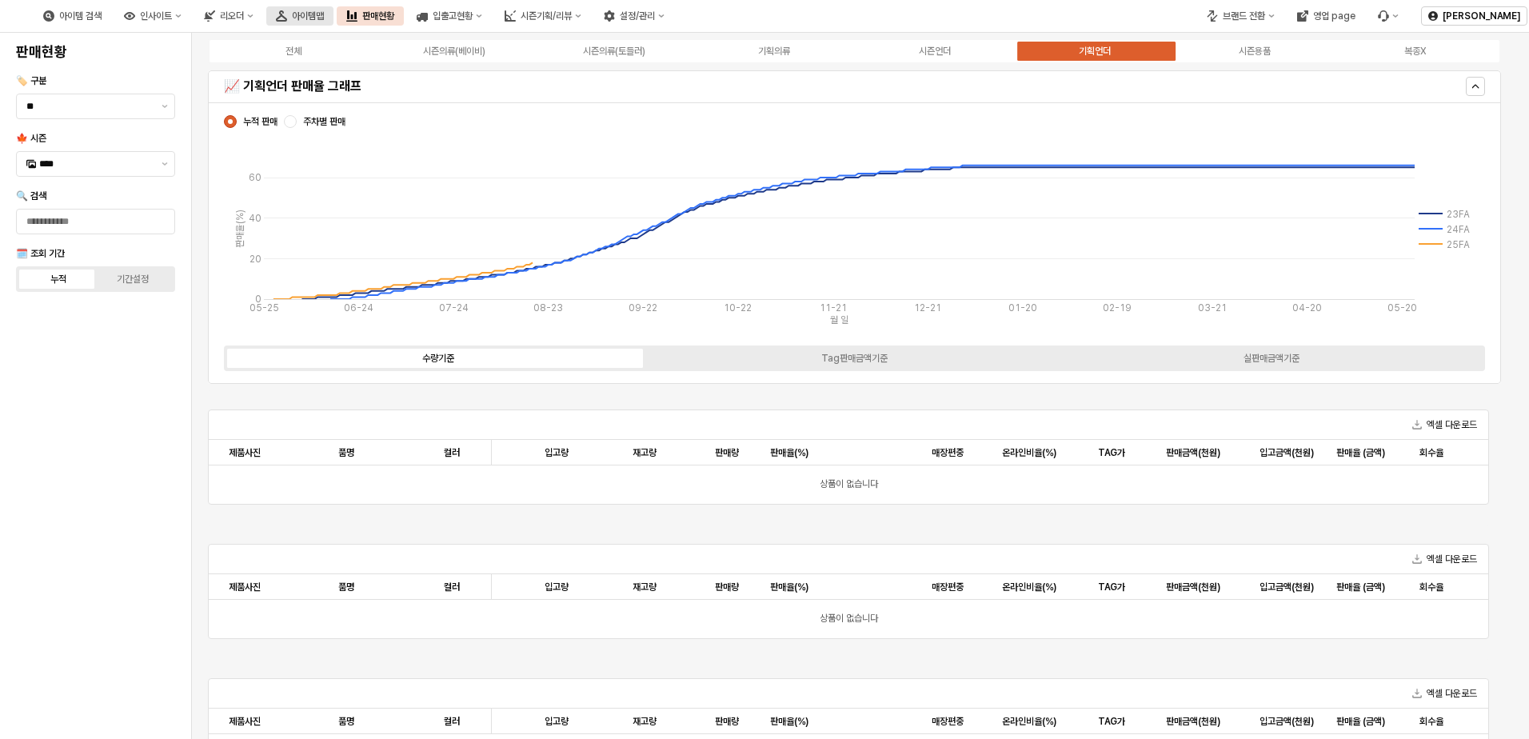
click at [324, 19] on div "아이템맵" at bounding box center [308, 15] width 32 height 11
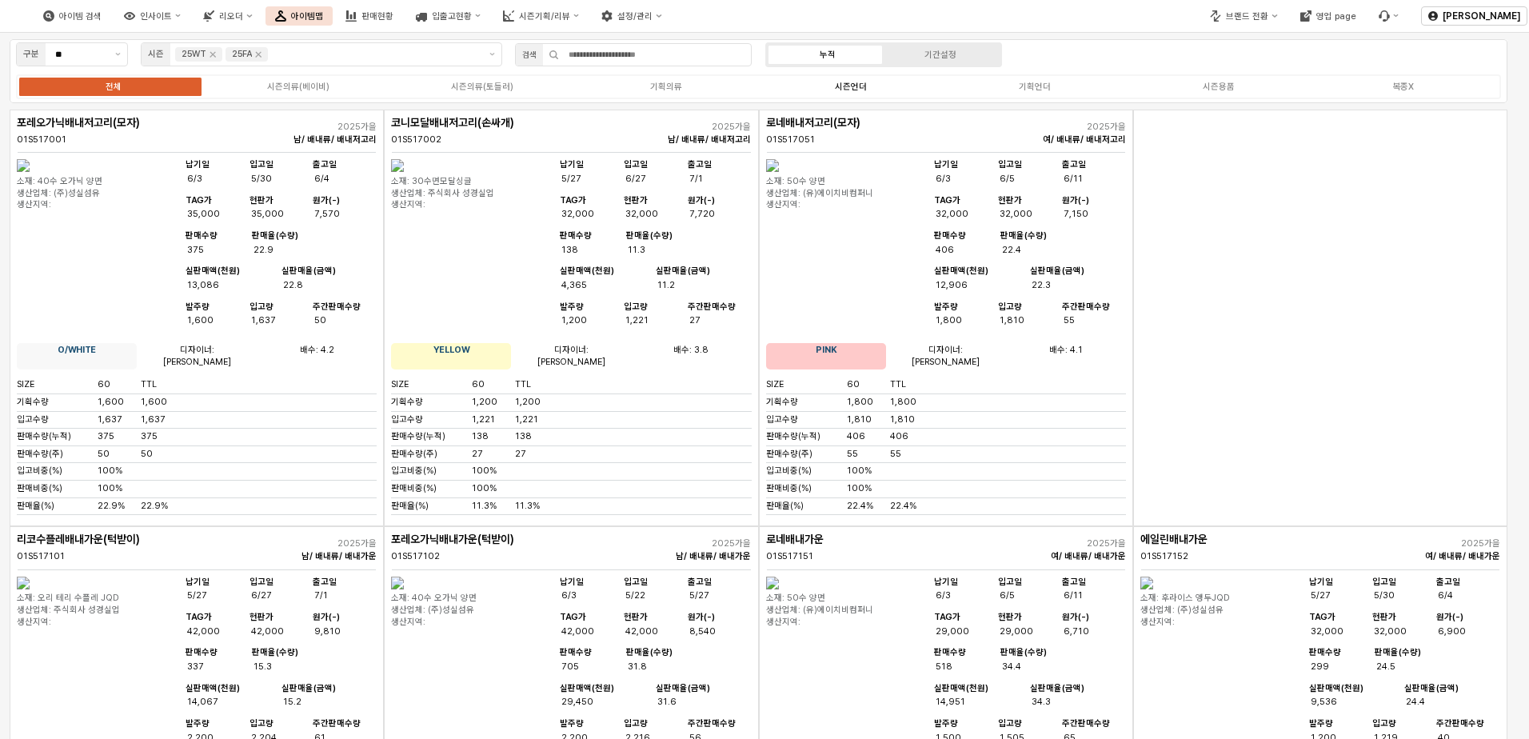
click at [889, 90] on label "시즌언더" at bounding box center [851, 87] width 184 height 14
